Goal: Task Accomplishment & Management: Manage account settings

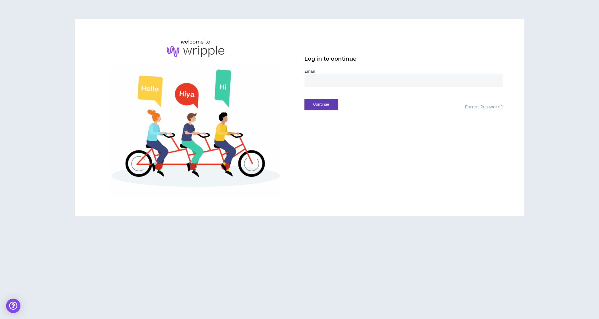
click at [320, 76] on input "email" at bounding box center [404, 80] width 198 height 13
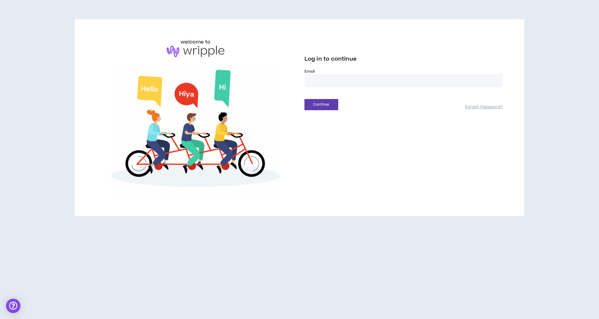
type input "**********"
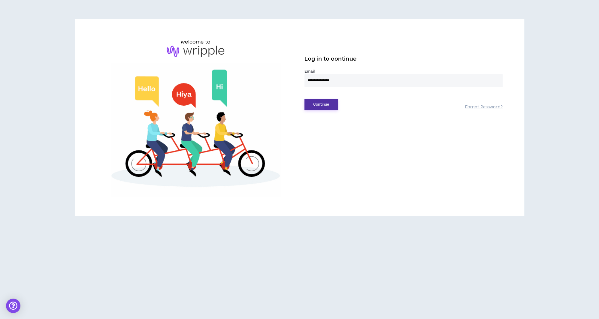
click at [333, 103] on button "Continue" at bounding box center [322, 104] width 34 height 11
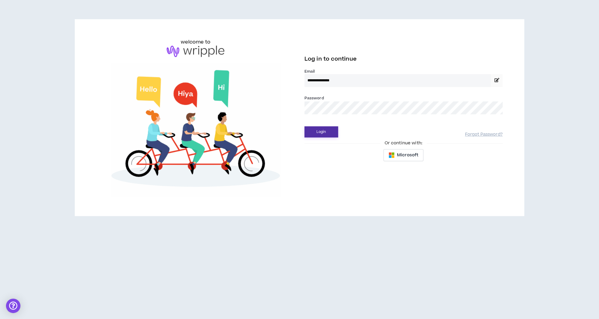
click at [322, 134] on button "Login" at bounding box center [322, 132] width 34 height 11
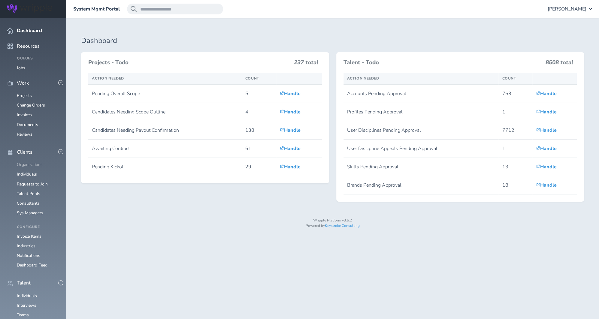
click at [33, 162] on link "Organizations" at bounding box center [30, 165] width 26 height 6
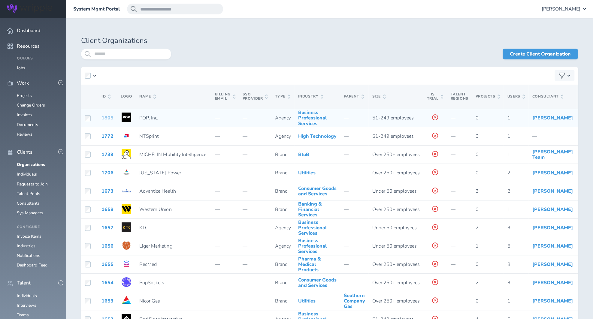
click at [110, 121] on link "1805" at bounding box center [108, 118] width 12 height 7
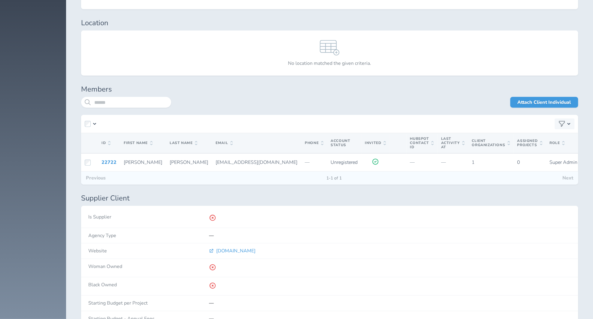
scroll to position [1080, 0]
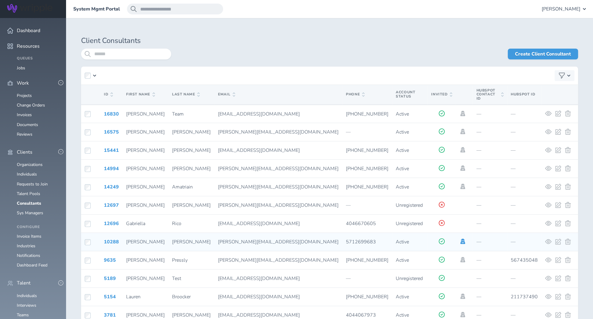
click at [461, 239] on icon at bounding box center [463, 241] width 5 height 5
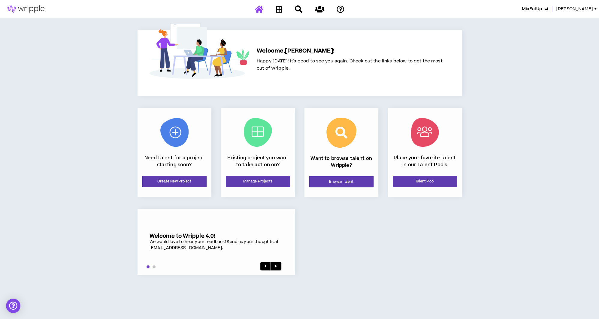
click at [549, 8] on icon "button" at bounding box center [547, 9] width 4 height 5
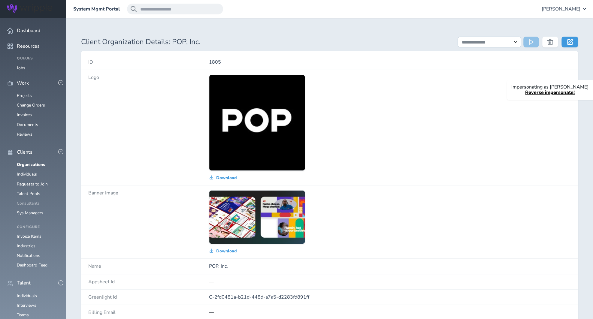
click at [21, 201] on link "Consultants" at bounding box center [28, 204] width 23 height 6
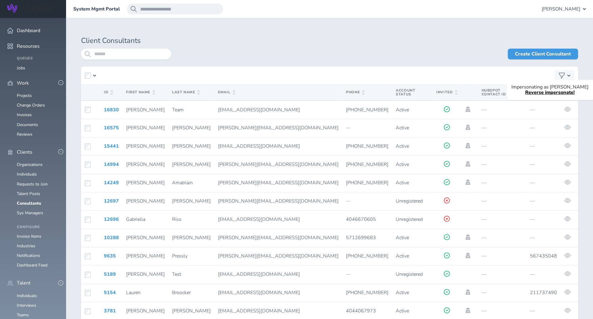
click at [542, 94] on link "Reverse impersonate!" at bounding box center [551, 92] width 50 height 7
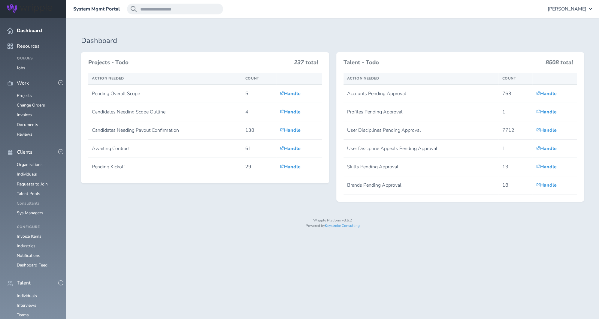
click at [34, 201] on link "Consultants" at bounding box center [28, 204] width 23 height 6
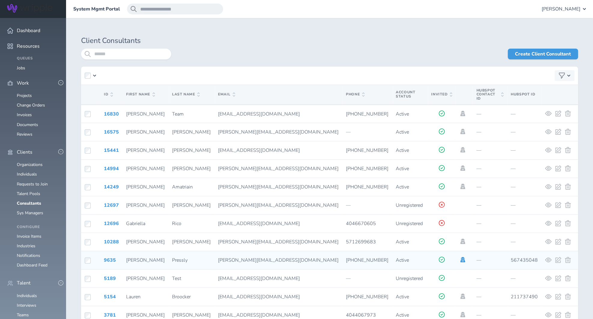
click at [461, 257] on icon at bounding box center [463, 259] width 5 height 5
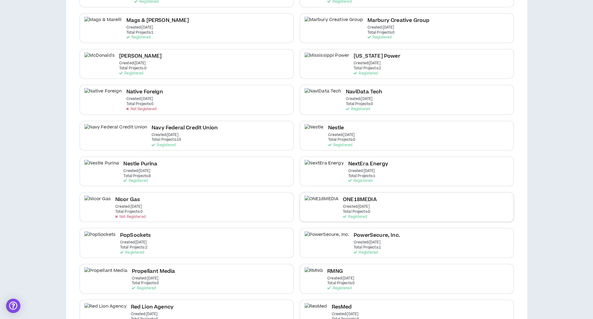
scroll to position [742, 0]
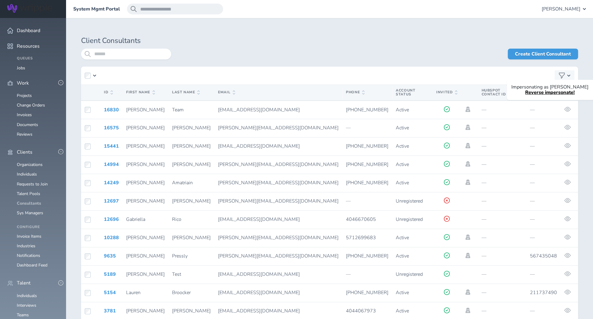
click at [33, 201] on link "Consultants" at bounding box center [29, 204] width 24 height 6
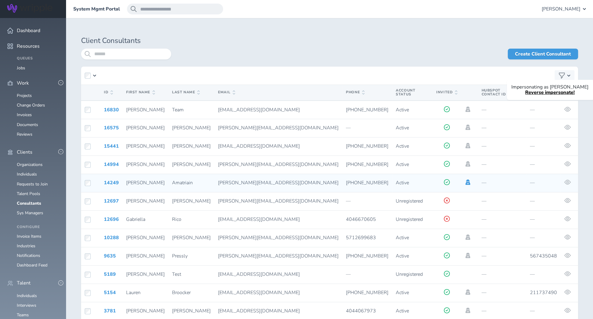
click at [466, 180] on icon at bounding box center [468, 182] width 5 height 5
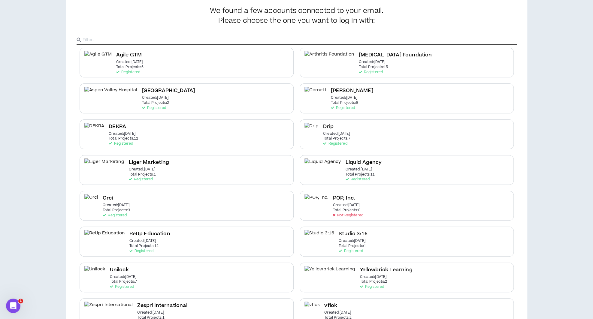
scroll to position [49, 0]
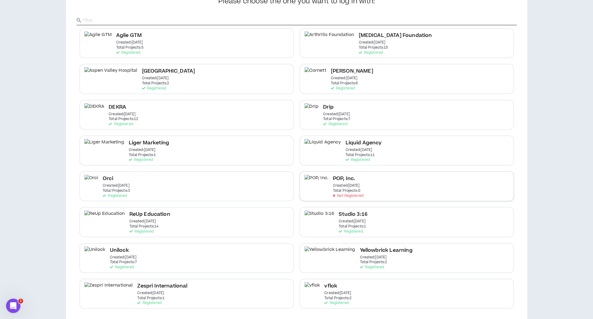
click at [413, 186] on div "POP, Inc. Created: Aug 22 2025 Total Projects: 0 Not Registered" at bounding box center [407, 187] width 214 height 30
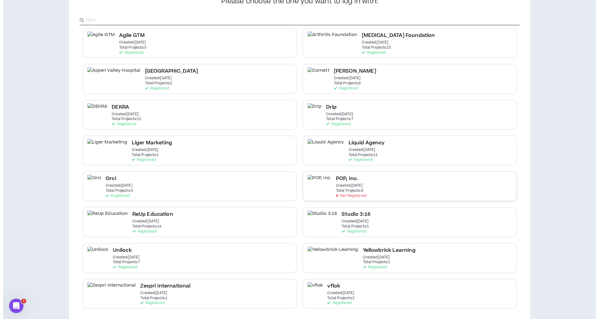
scroll to position [0, 0]
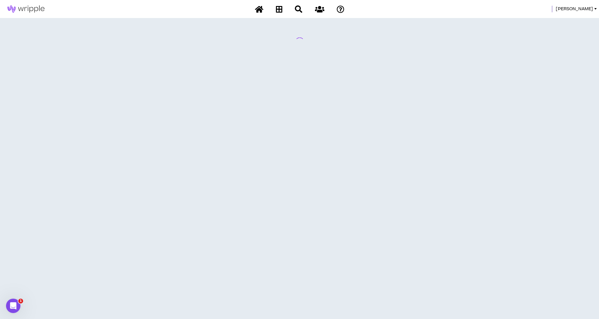
select select "*"
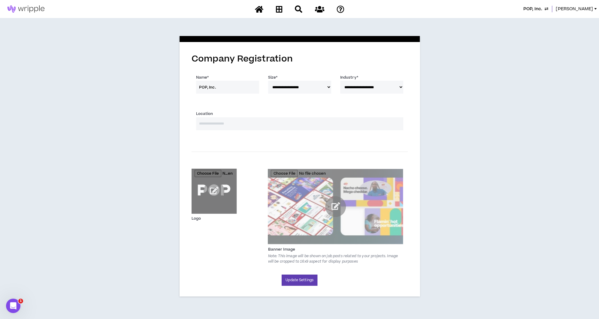
click at [516, 148] on div "**********" at bounding box center [299, 165] width 599 height 294
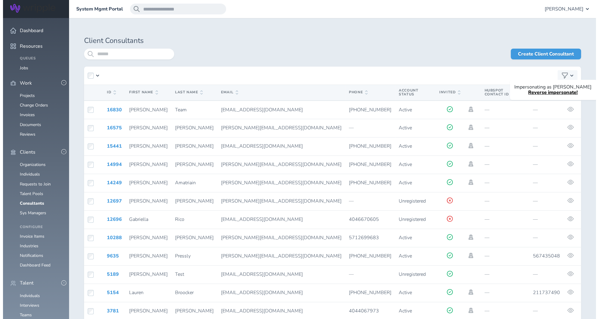
scroll to position [389, 0]
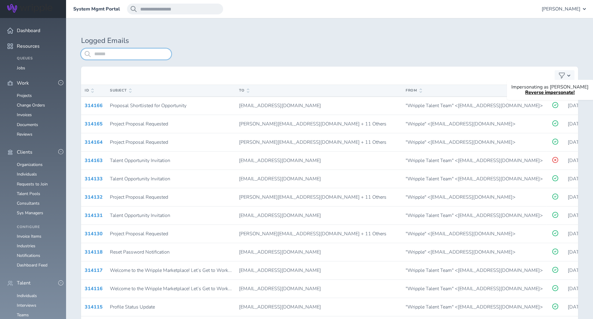
click at [145, 56] on input "search" at bounding box center [126, 54] width 90 height 11
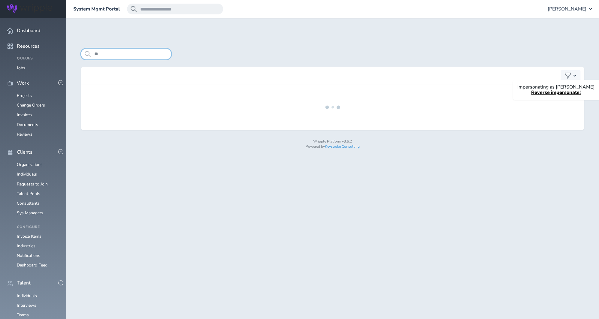
type input "*"
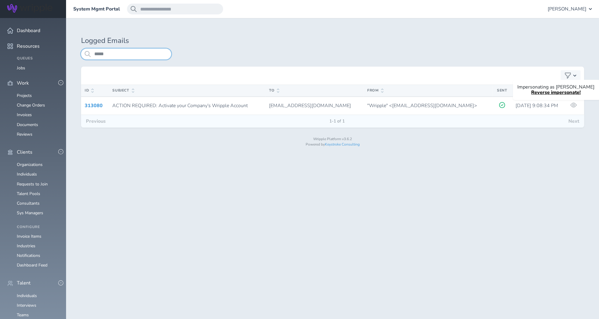
type input "*****"
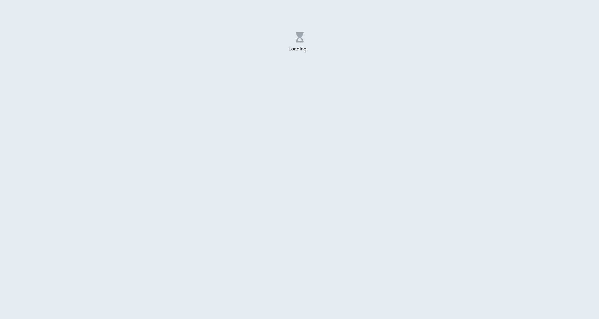
select select "*"
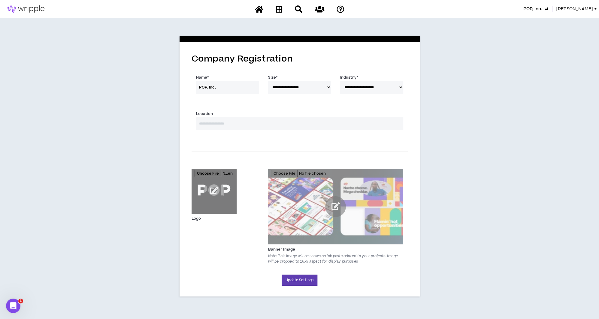
click at [588, 7] on span "[PERSON_NAME]" at bounding box center [574, 9] width 37 height 7
click at [552, 62] on button "Logout" at bounding box center [568, 59] width 54 height 9
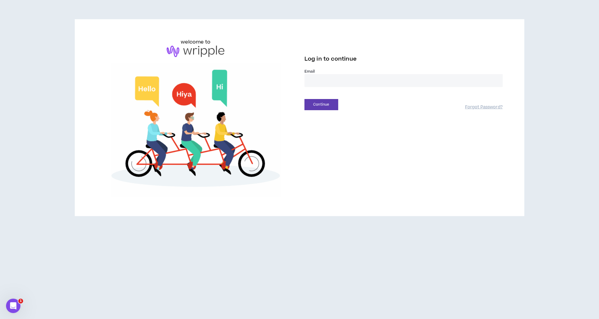
click at [412, 75] on input "email" at bounding box center [404, 80] width 198 height 13
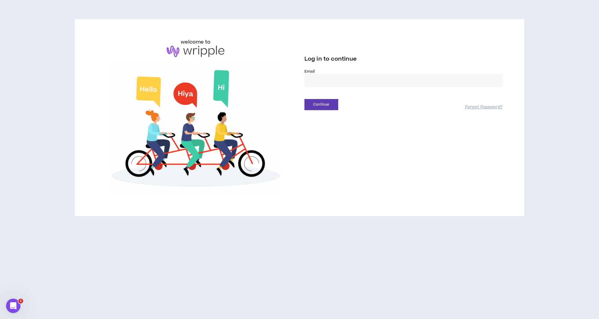
type input "**********"
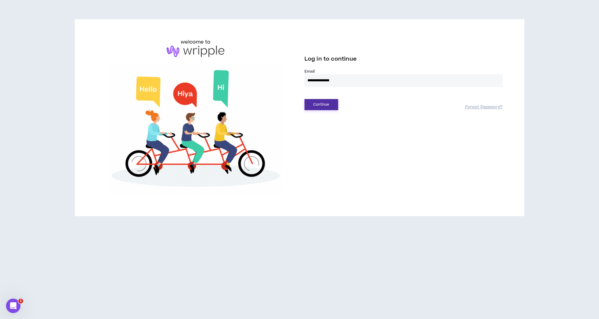
click at [326, 107] on button "Continue" at bounding box center [322, 104] width 34 height 11
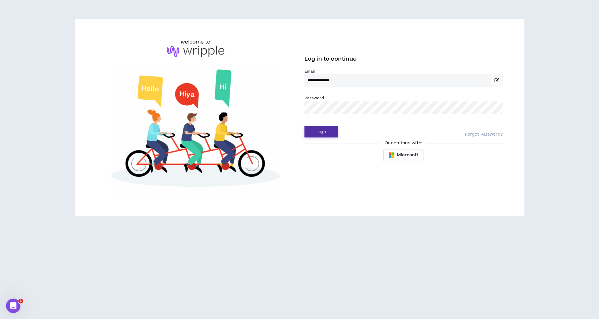
click at [322, 129] on button "Login" at bounding box center [322, 132] width 34 height 11
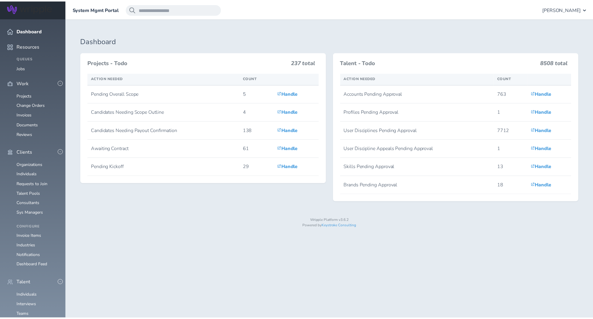
scroll to position [335, 0]
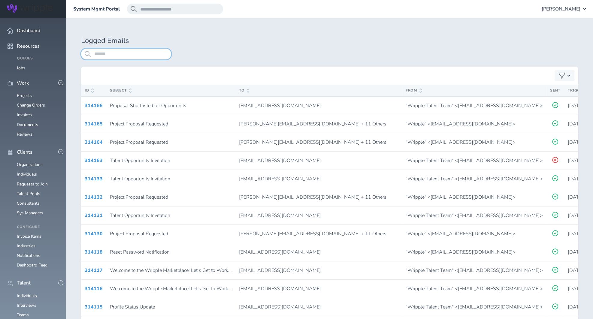
click at [148, 55] on input "search" at bounding box center [126, 54] width 90 height 11
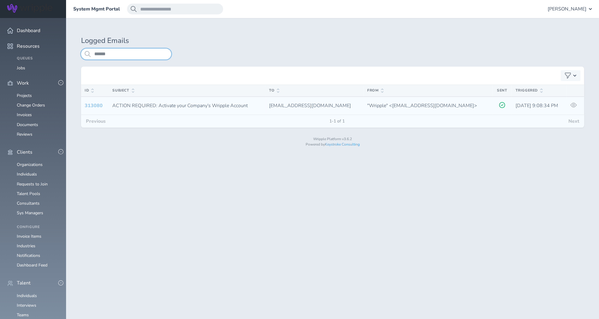
type input "******"
click at [100, 104] on link "313080" at bounding box center [94, 105] width 18 height 7
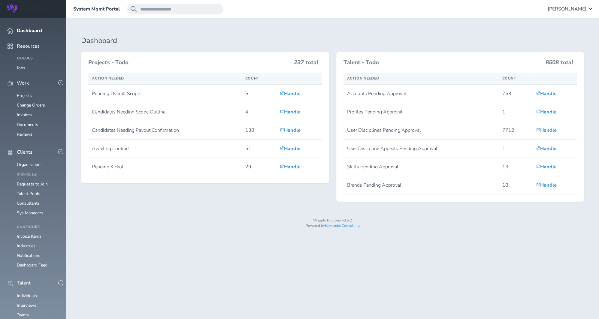
click at [26, 172] on link "Individuals" at bounding box center [27, 175] width 20 height 6
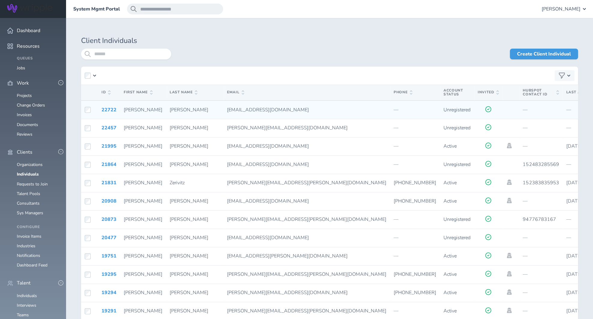
click at [249, 109] on div "[EMAIL_ADDRESS][DOMAIN_NAME]" at bounding box center [307, 109] width 160 height 5
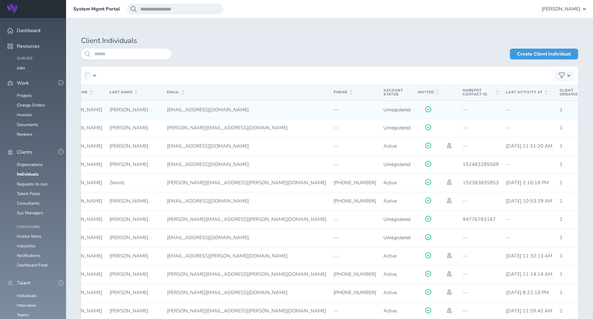
scroll to position [0, 63]
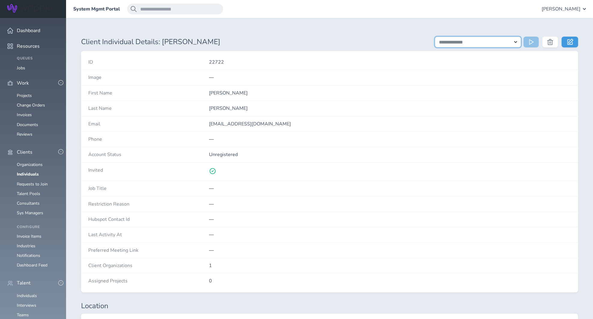
click at [514, 42] on select "**********" at bounding box center [478, 42] width 86 height 11
select select "**********"
click at [435, 37] on select "**********" at bounding box center [478, 42] width 86 height 11
click at [530, 41] on icon at bounding box center [532, 42] width 6 height 6
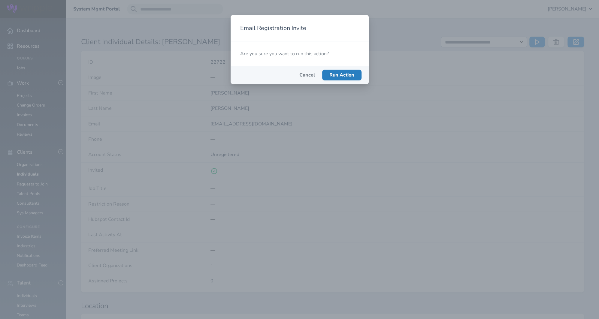
click at [347, 72] on span "Run Action" at bounding box center [342, 75] width 25 height 7
